Goal: Information Seeking & Learning: Learn about a topic

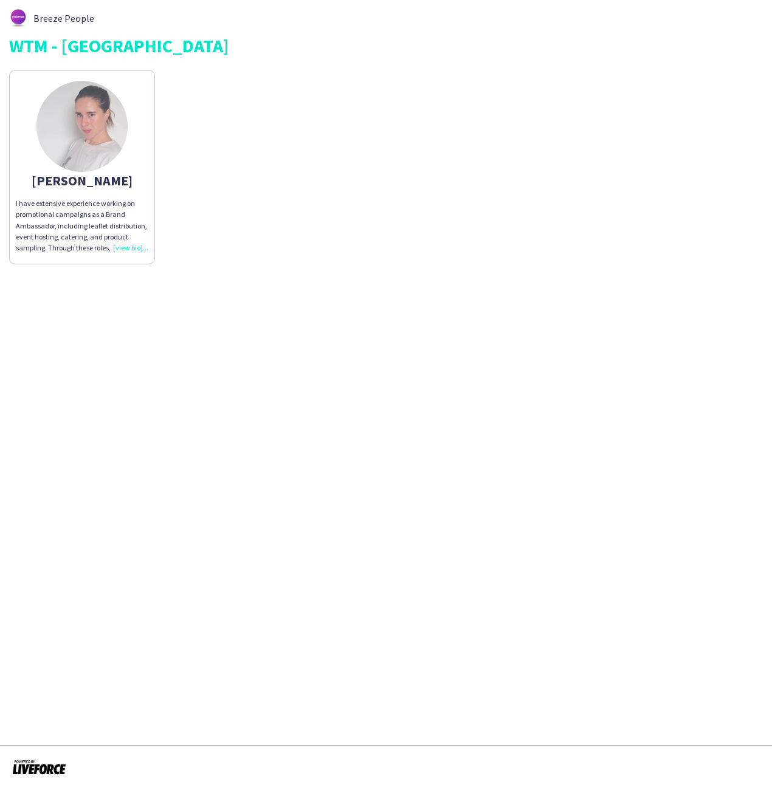
click at [130, 246] on div "I have extensive experience working on promotional campaigns as a Brand Ambassa…" at bounding box center [82, 225] width 133 height 55
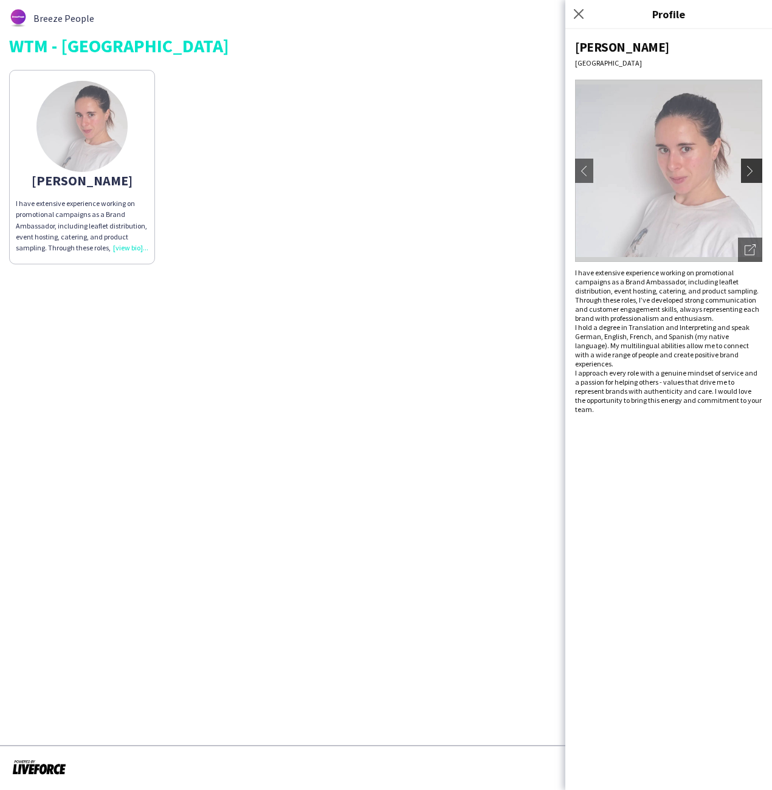
click at [751, 169] on app-icon "chevron-right" at bounding box center [753, 170] width 17 height 11
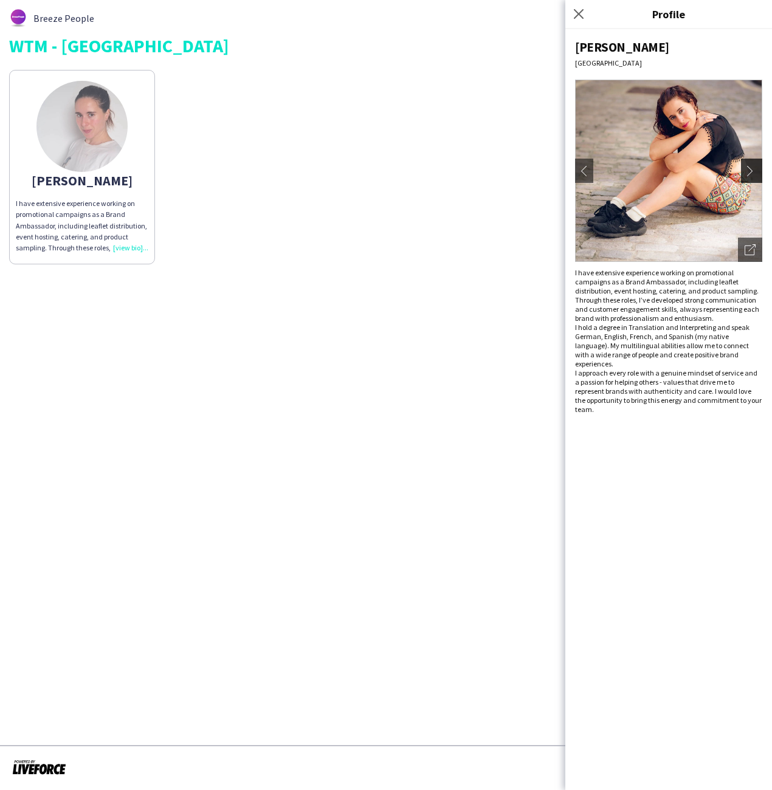
click at [751, 169] on app-icon "chevron-right" at bounding box center [753, 170] width 17 height 11
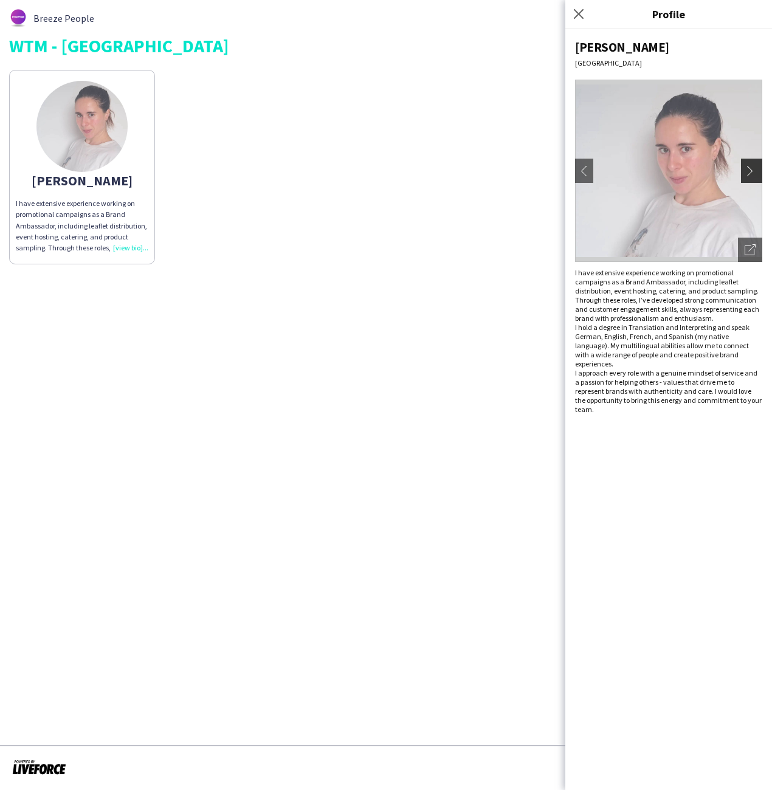
click at [751, 169] on app-icon "chevron-right" at bounding box center [753, 170] width 17 height 11
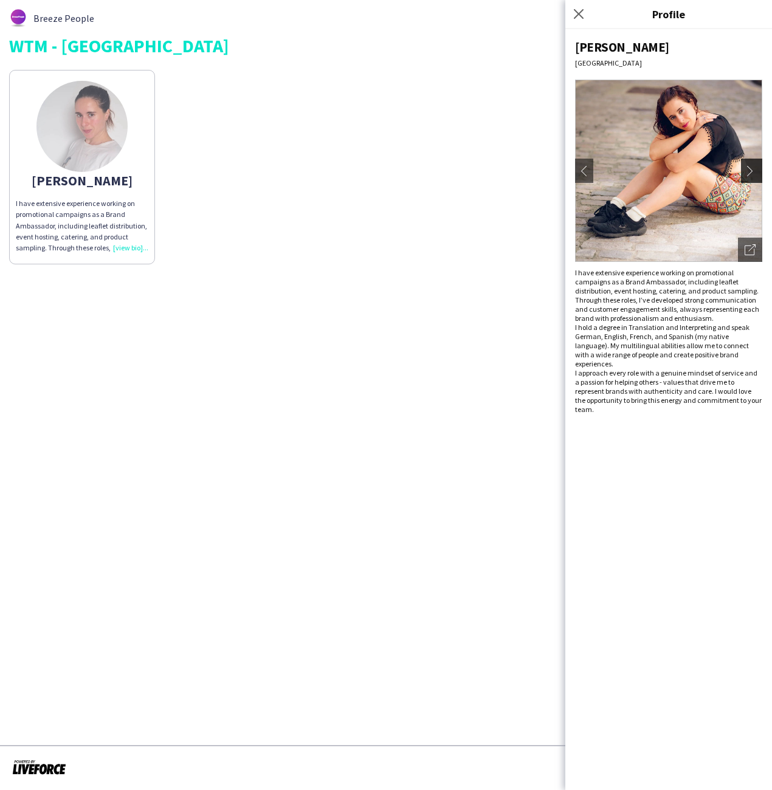
click at [751, 169] on app-icon "chevron-right" at bounding box center [753, 170] width 17 height 11
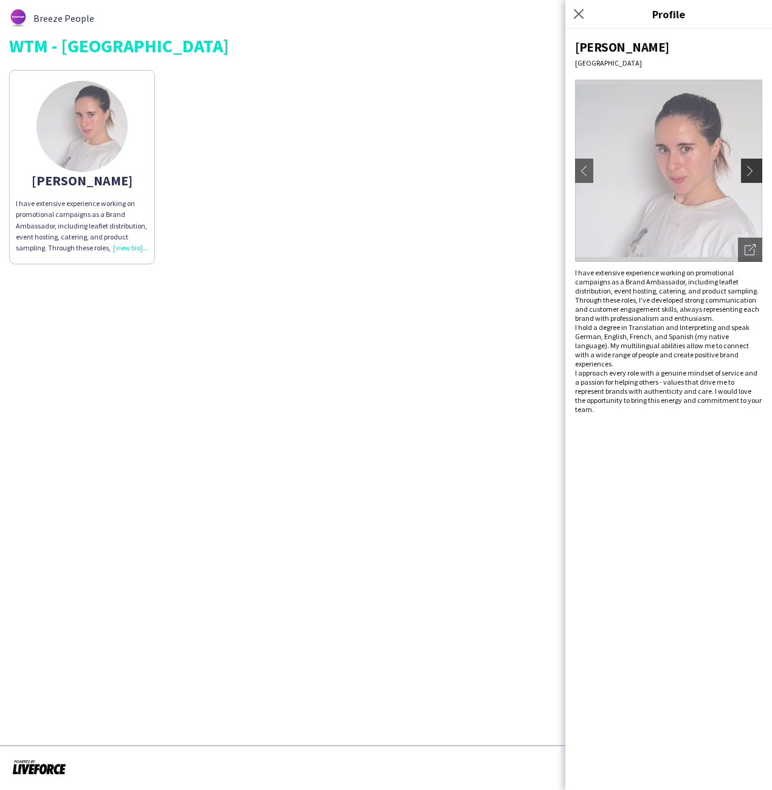
click at [751, 169] on app-icon "chevron-right" at bounding box center [753, 170] width 17 height 11
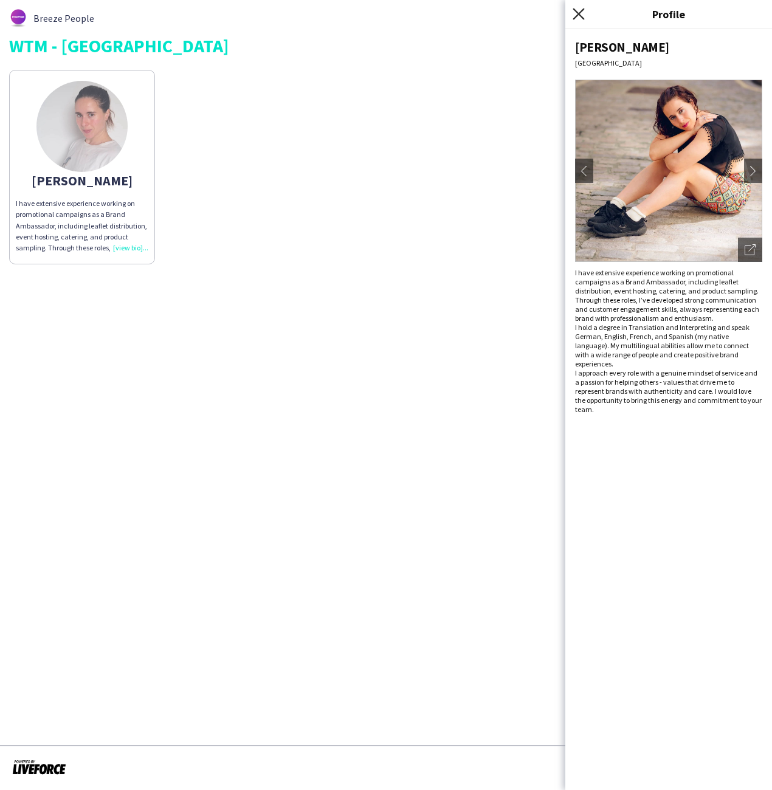
click at [578, 15] on icon at bounding box center [579, 14] width 12 height 12
